Goal: Find specific page/section: Find specific page/section

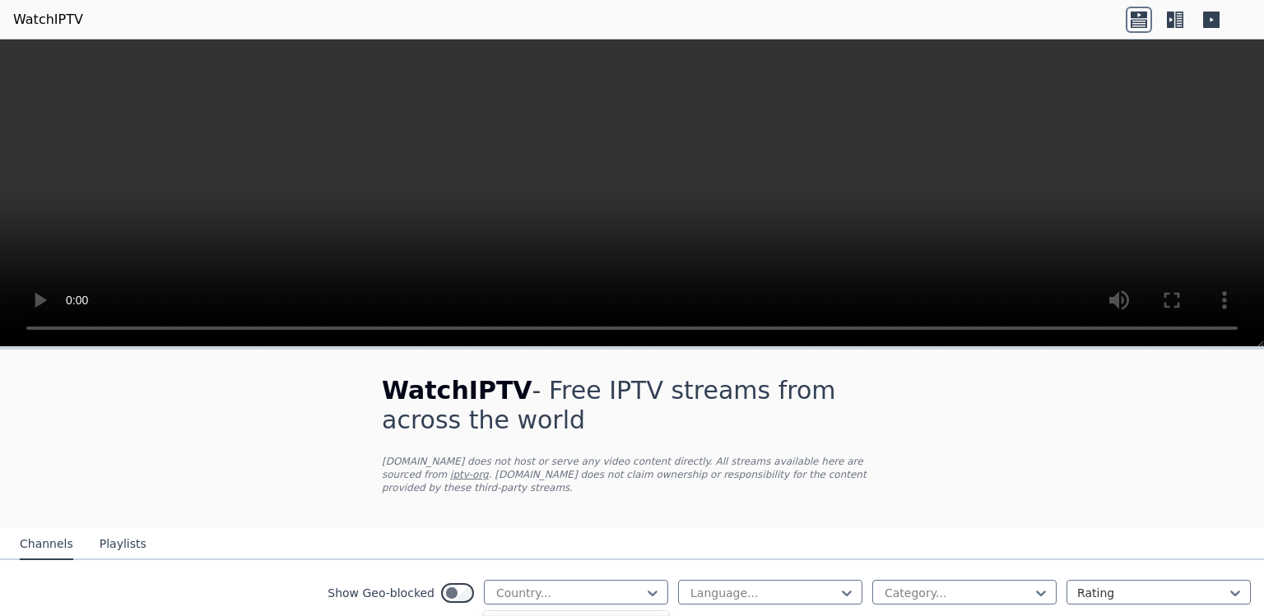
click at [617, 601] on div at bounding box center [569, 593] width 150 height 16
click at [644, 601] on div at bounding box center [652, 593] width 16 height 16
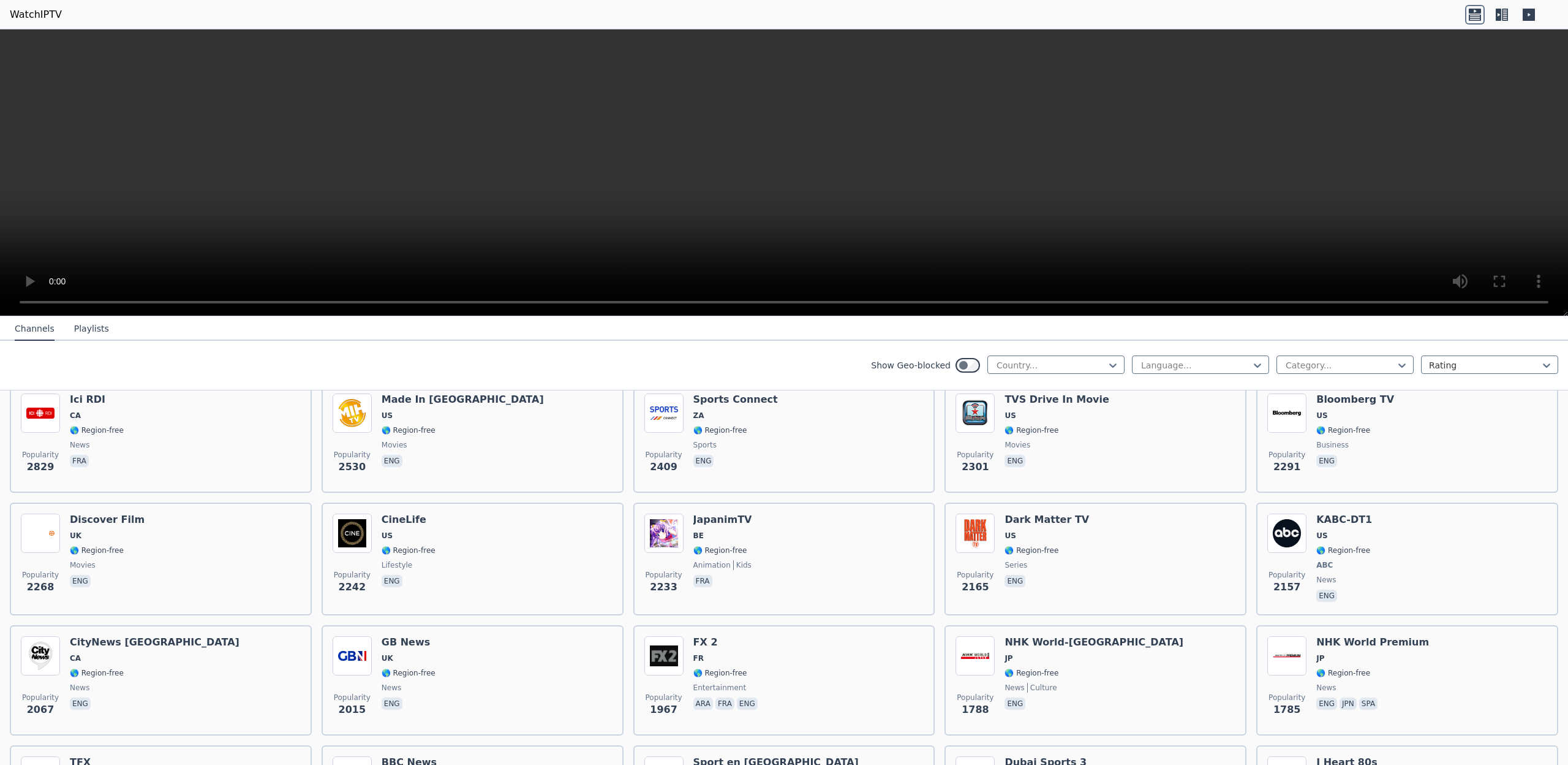
scroll to position [515, 0]
click at [940, 361] on icon at bounding box center [1113, 365] width 12 height 12
click at [940, 209] on div "[GEOGRAPHIC_DATA]" at bounding box center [1056, 199] width 137 height 22
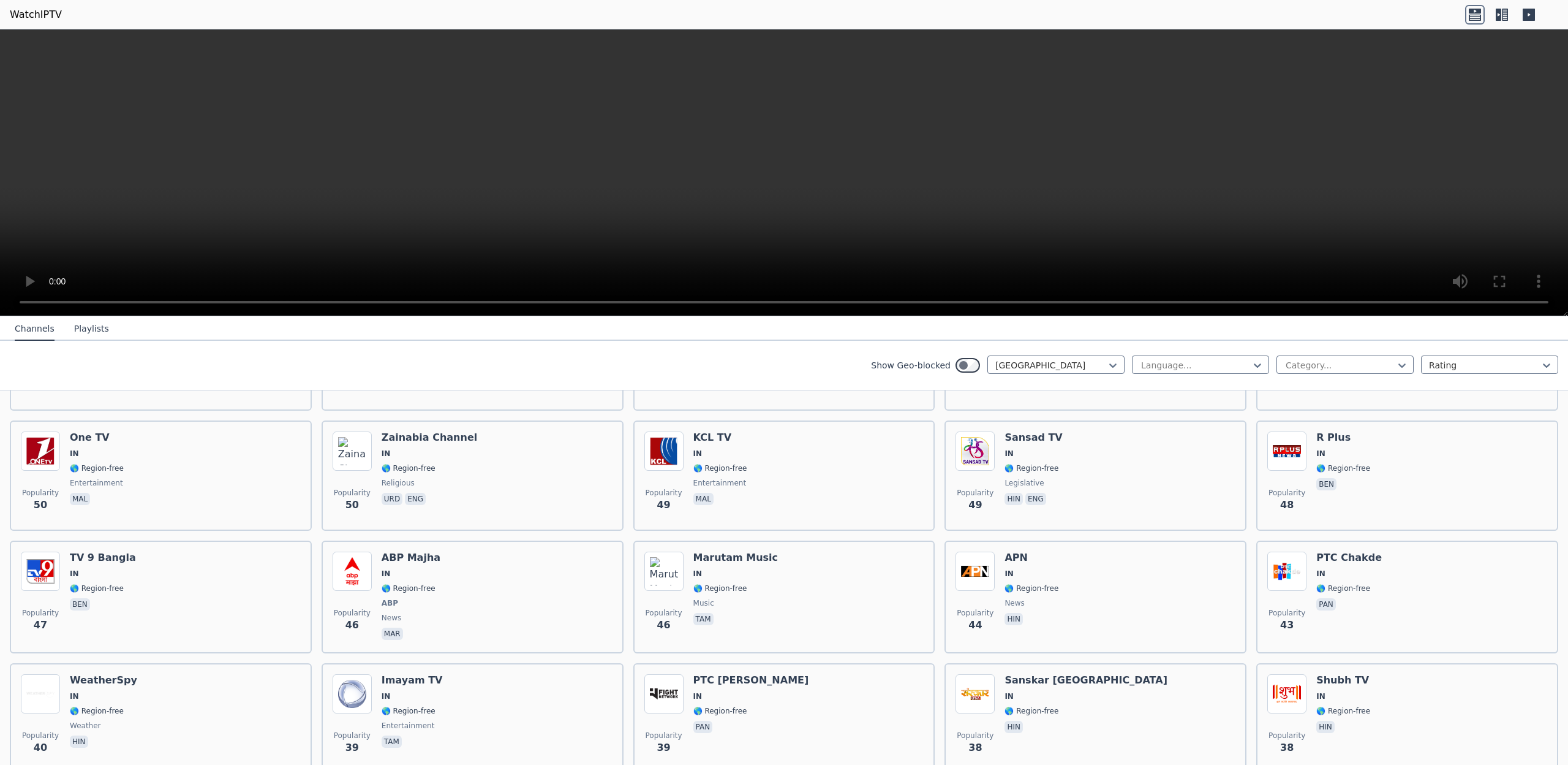
scroll to position [1963, 0]
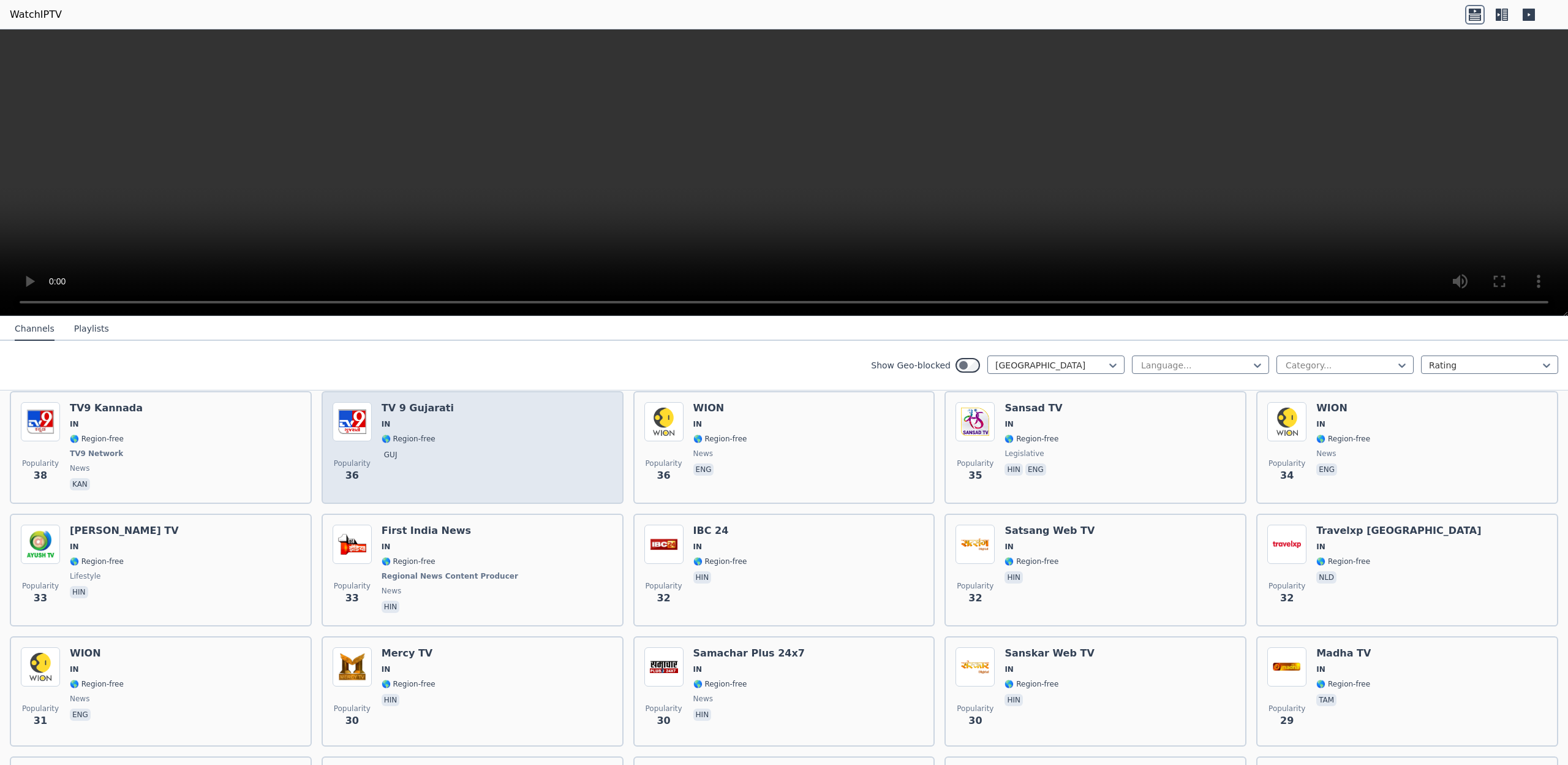
click at [581, 435] on div "Popularity 36 TV 9 Gujarati IN 🌎 Region-free guj" at bounding box center [473, 448] width 280 height 91
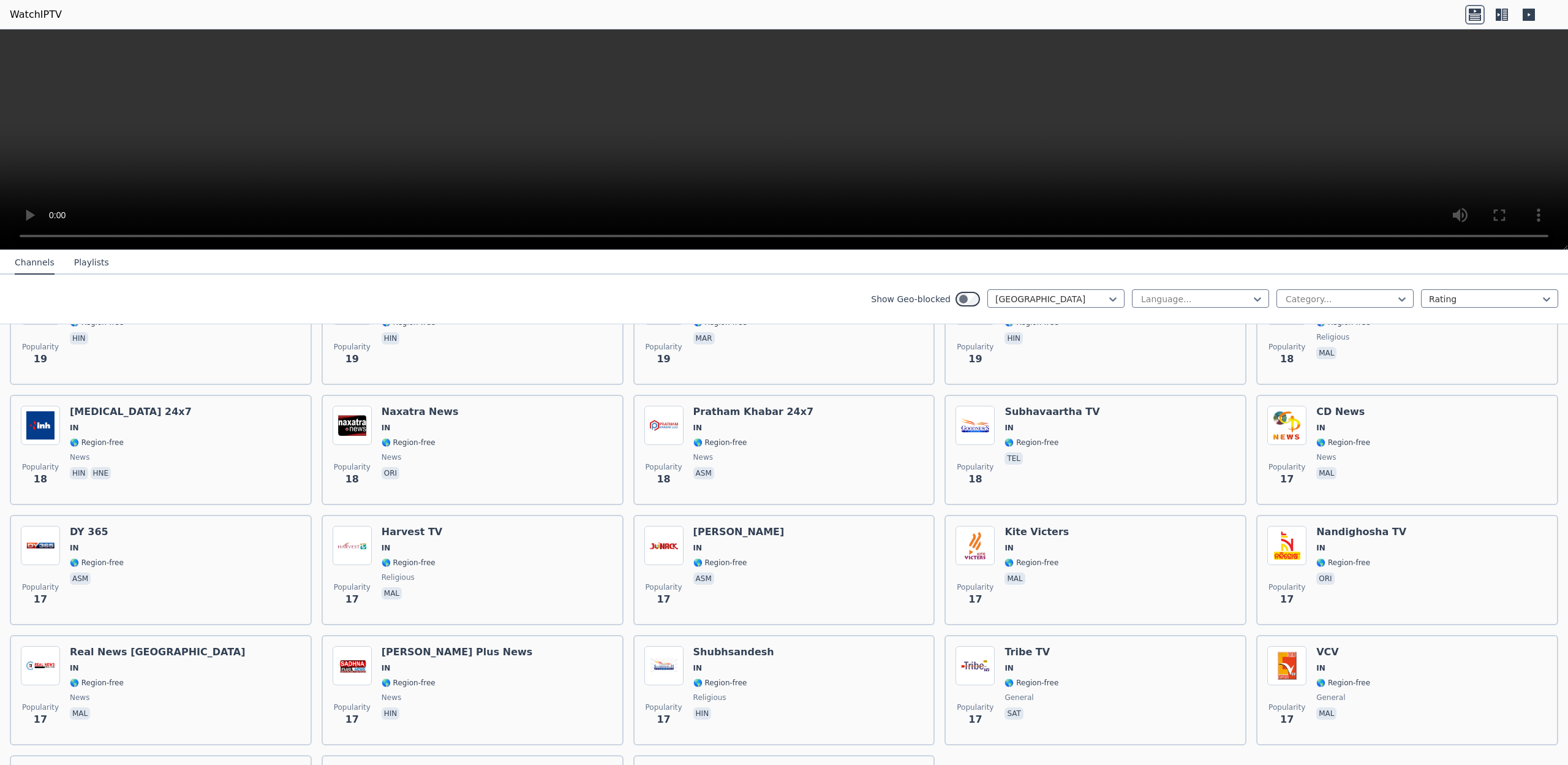
scroll to position [3131, 0]
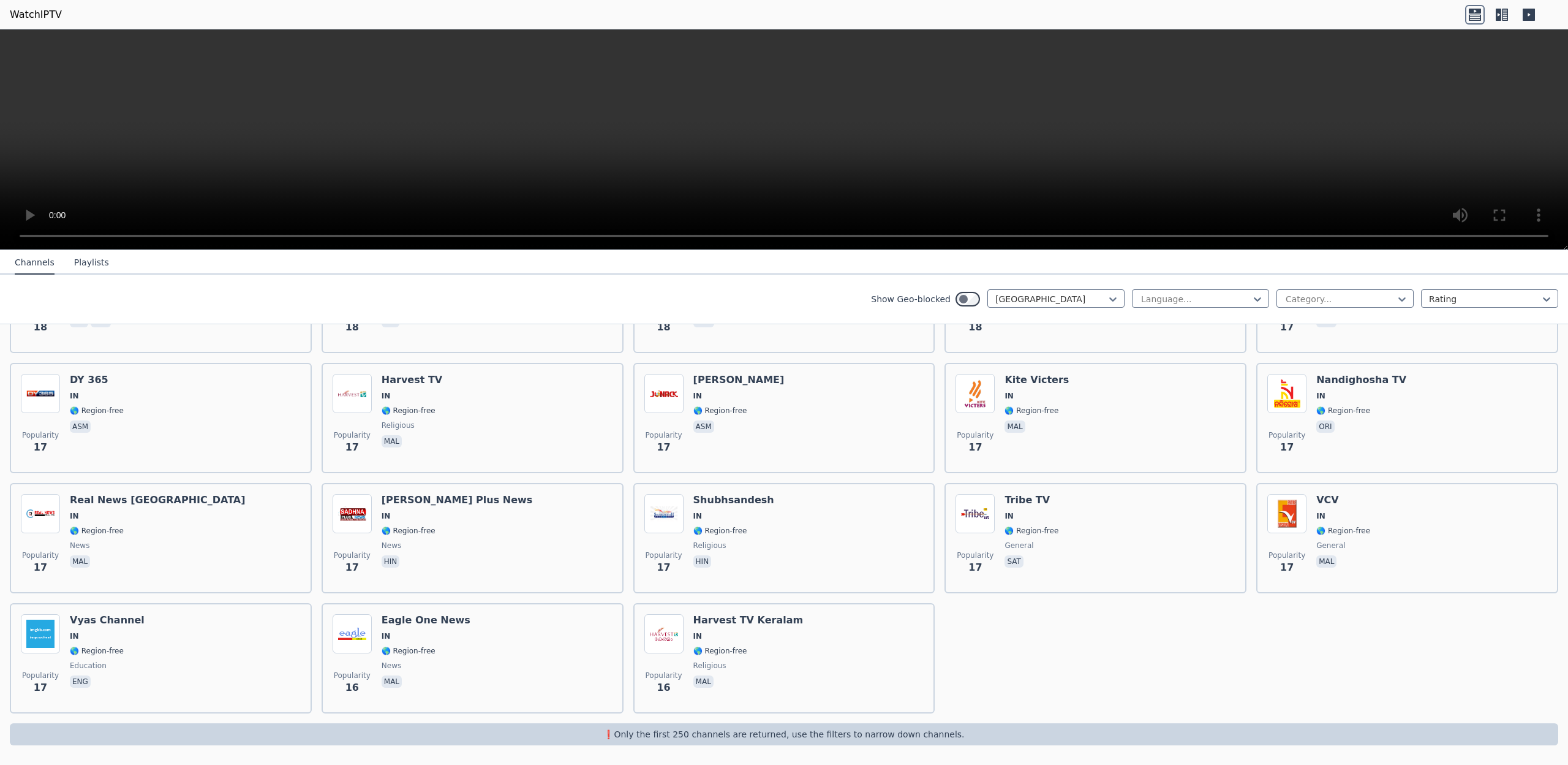
click at [940, 458] on p "❗️Only the first 250 channels are returned, use the filters to narrow down chan…" at bounding box center [784, 734] width 1539 height 12
click at [940, 293] on div "Language..." at bounding box center [1196, 299] width 112 height 12
click at [940, 458] on div "Hindi" at bounding box center [1200, 459] width 137 height 22
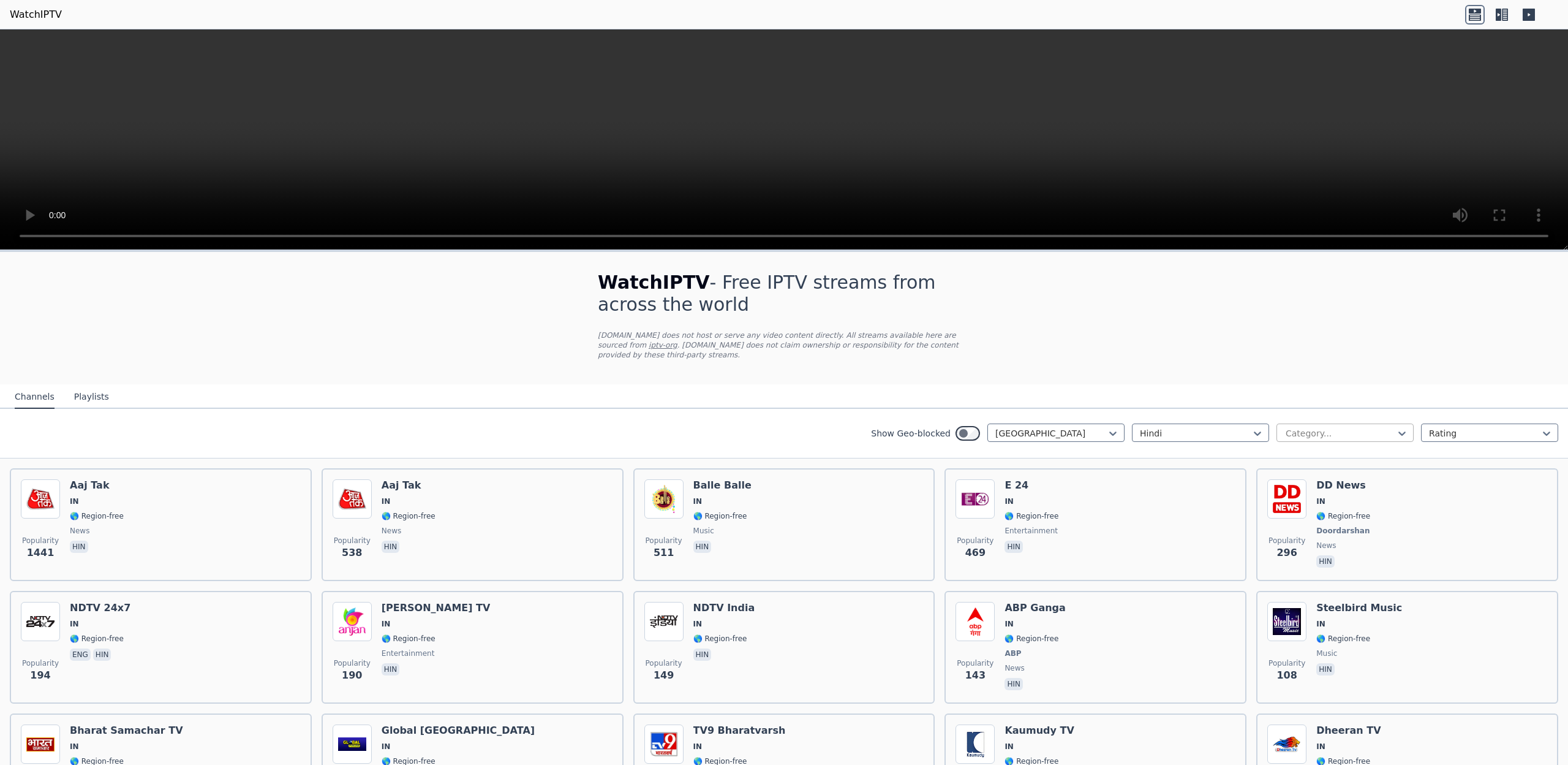
click at [940, 435] on div at bounding box center [1340, 433] width 112 height 12
click at [940, 458] on div "Comedy" at bounding box center [1345, 571] width 137 height 22
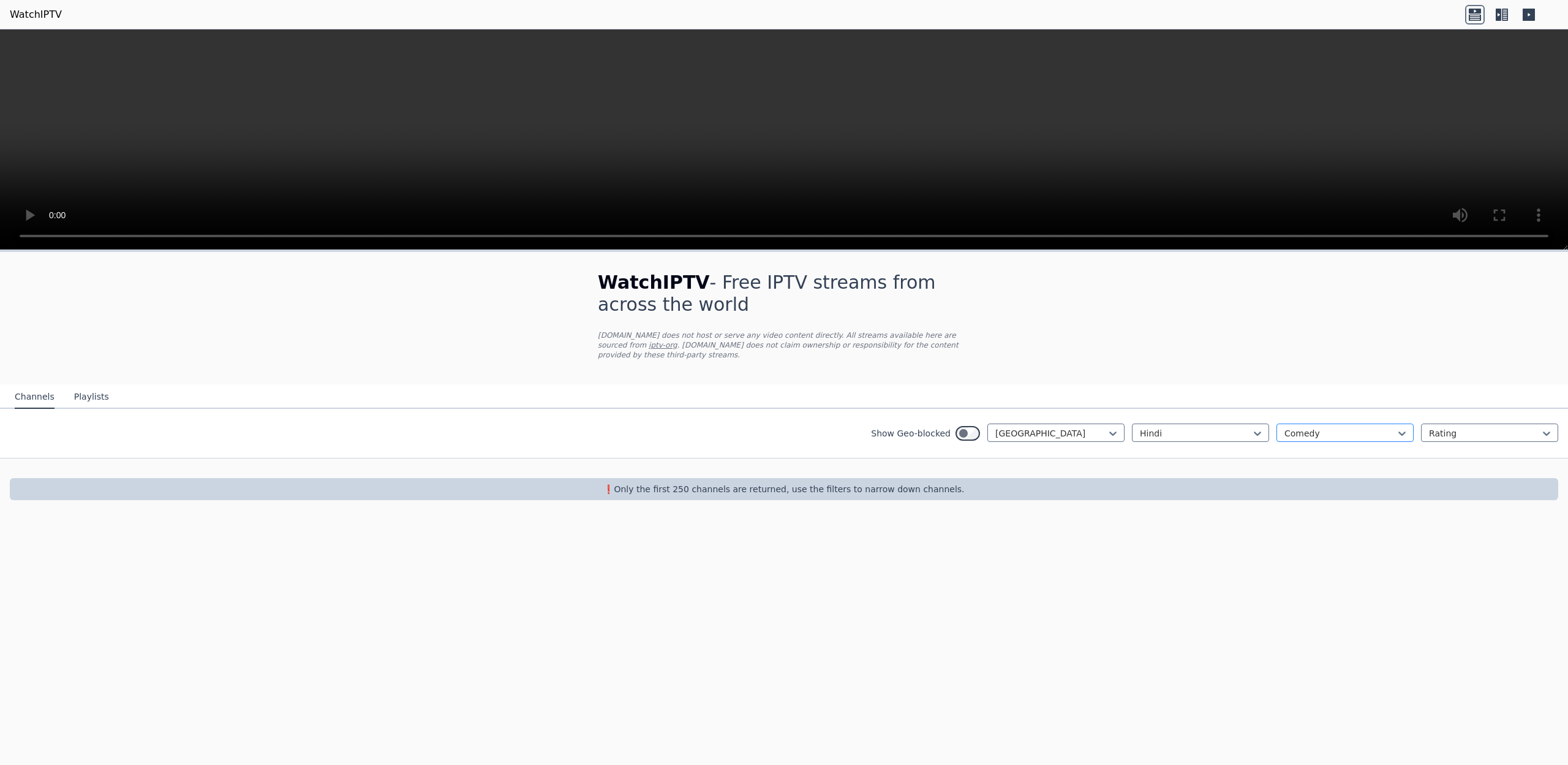
click at [940, 439] on div at bounding box center [1340, 433] width 112 height 12
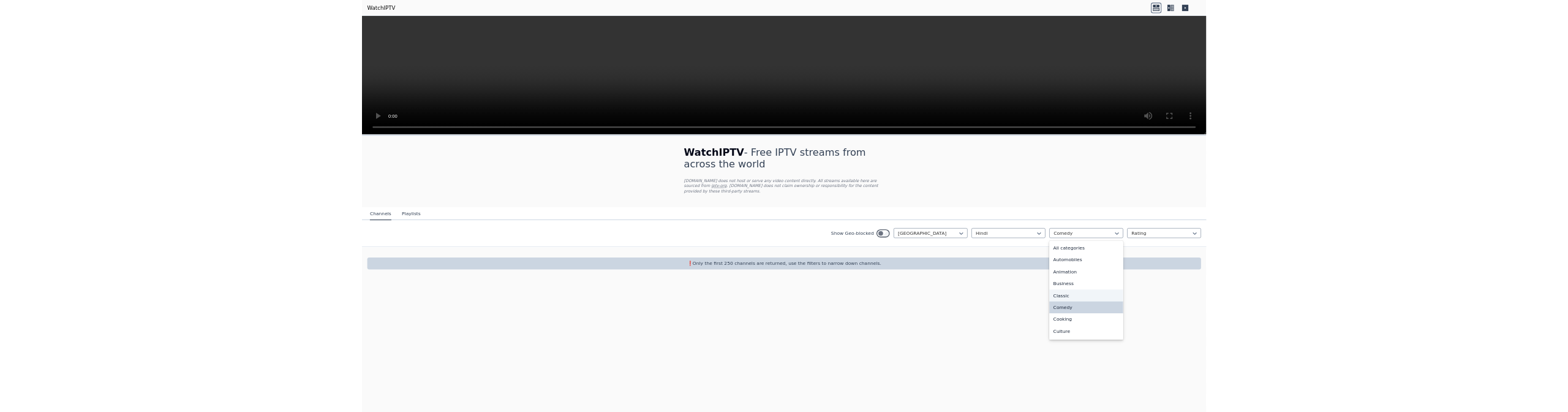
scroll to position [161, 0]
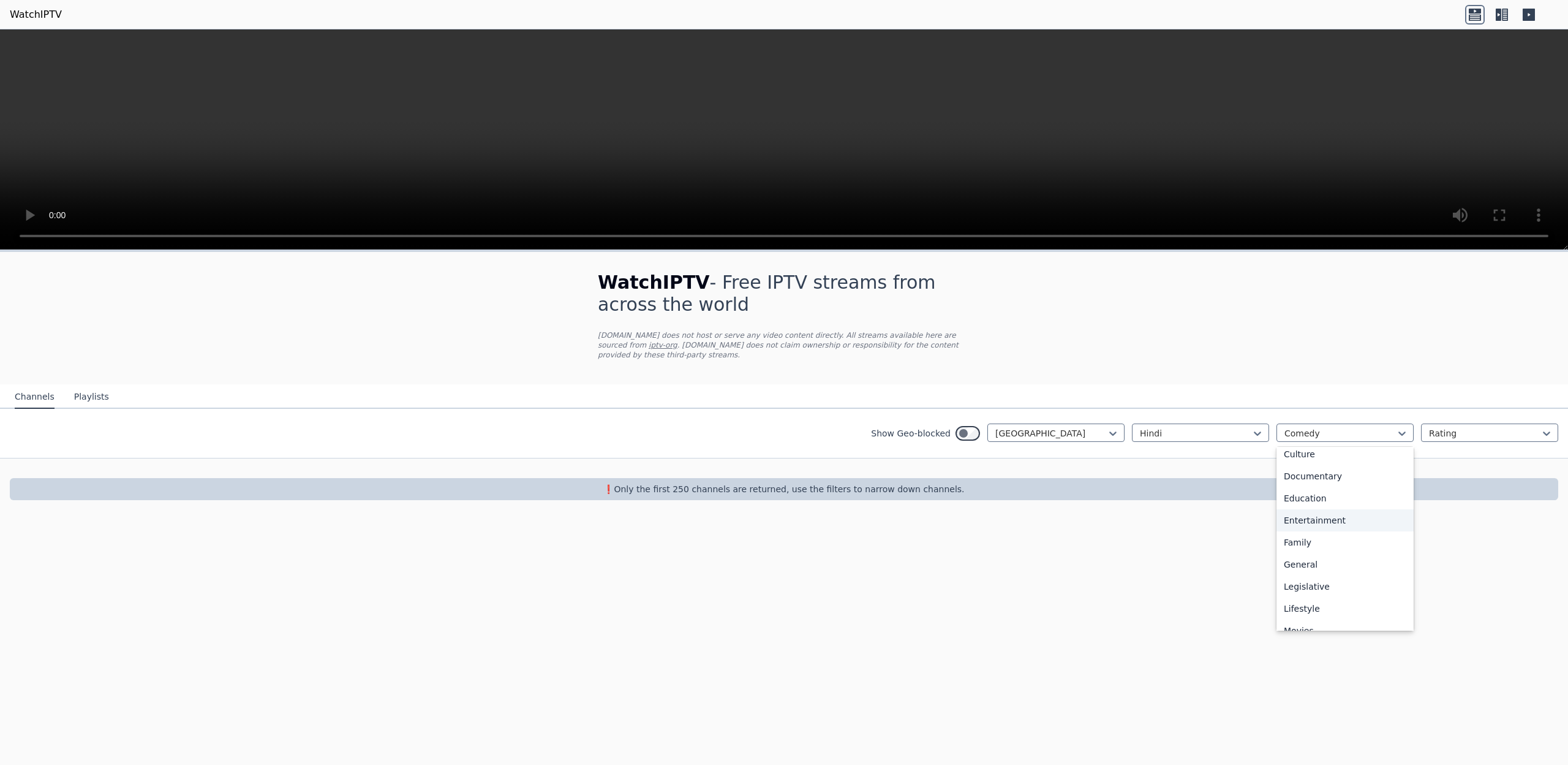
click at [940, 458] on div "Entertainment" at bounding box center [1345, 521] width 137 height 22
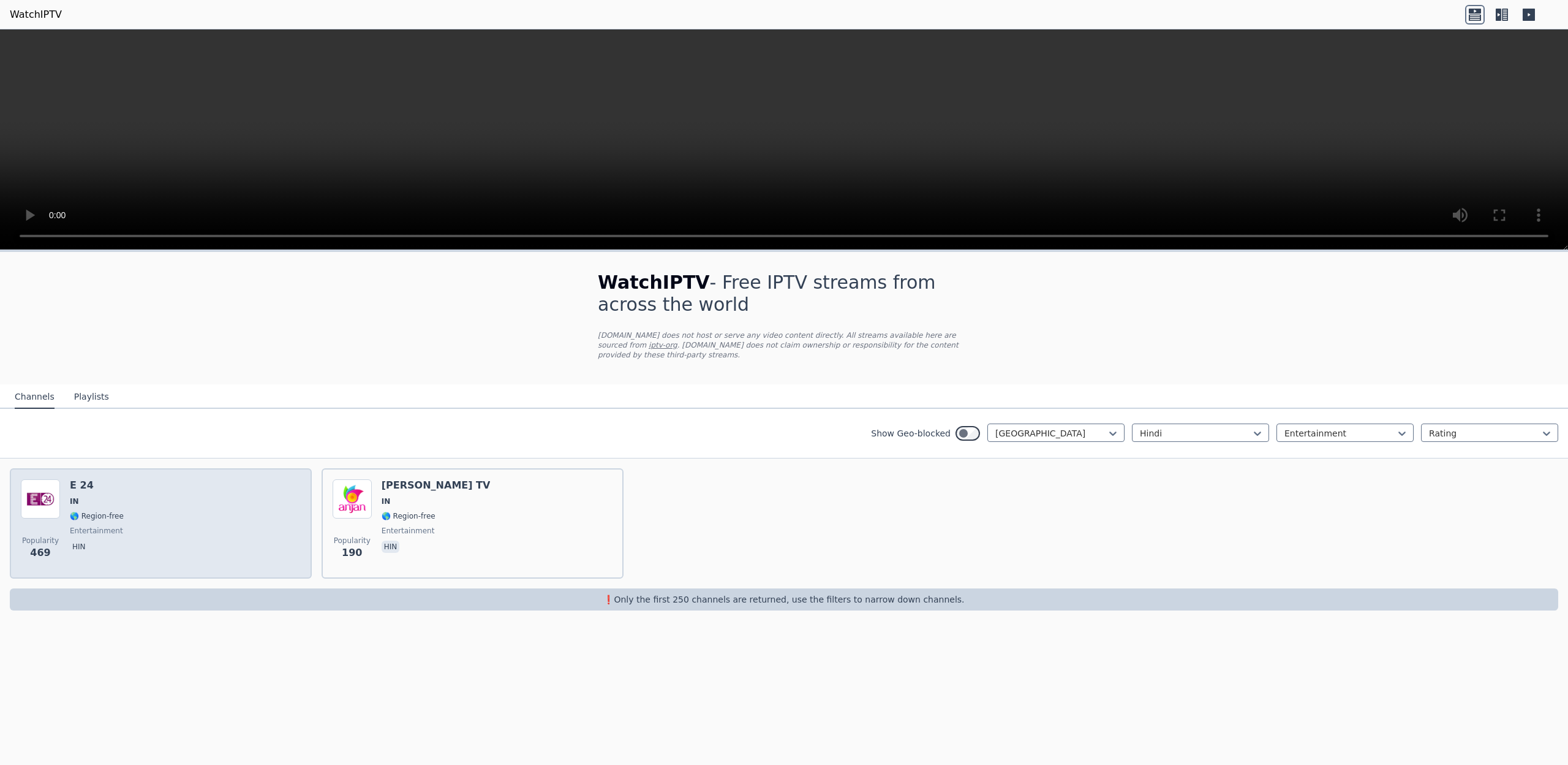
click at [189, 458] on div "Popularity 469 E 24 IN 🌎 Region-free entertainment hin" at bounding box center [161, 523] width 280 height 88
